Goal: Use online tool/utility: Utilize a website feature to perform a specific function

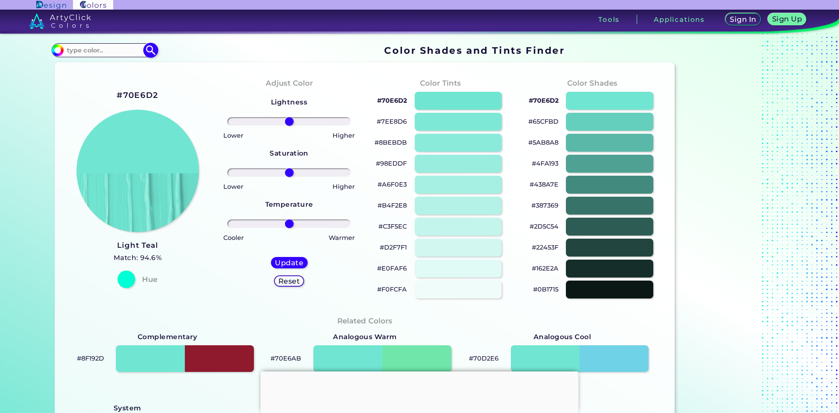
click at [105, 52] on input at bounding box center [104, 50] width 81 height 12
paste input "04B24A"
type input "04B24A"
type input "#000000"
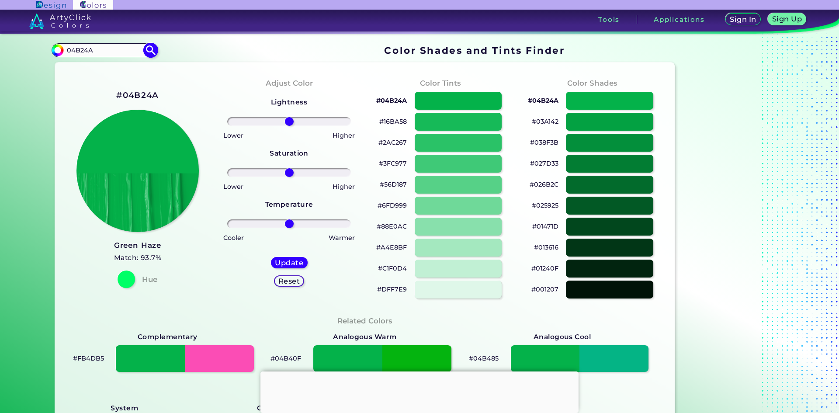
click at [81, 51] on input "04B24A" at bounding box center [104, 50] width 81 height 12
paste input "848588"
type input "848588"
type input "#000000"
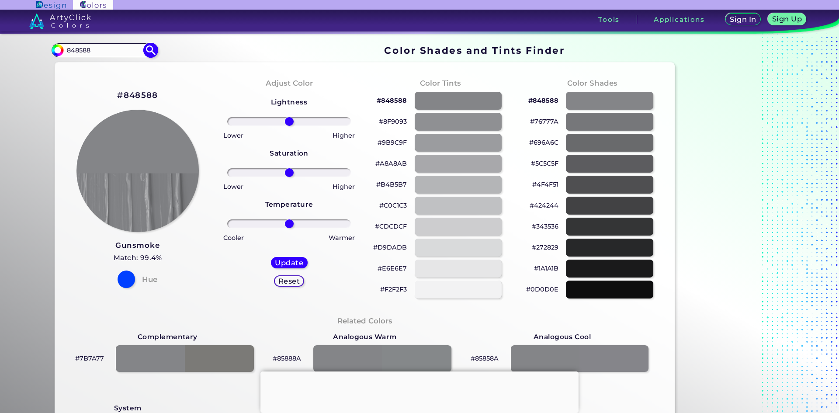
click at [101, 52] on input "848588" at bounding box center [104, 50] width 81 height 12
click at [99, 52] on input "848588" at bounding box center [104, 50] width 81 height 12
paste input "04B24A"
type input "04B24A"
type input "#000000"
